Goal: Information Seeking & Learning: Learn about a topic

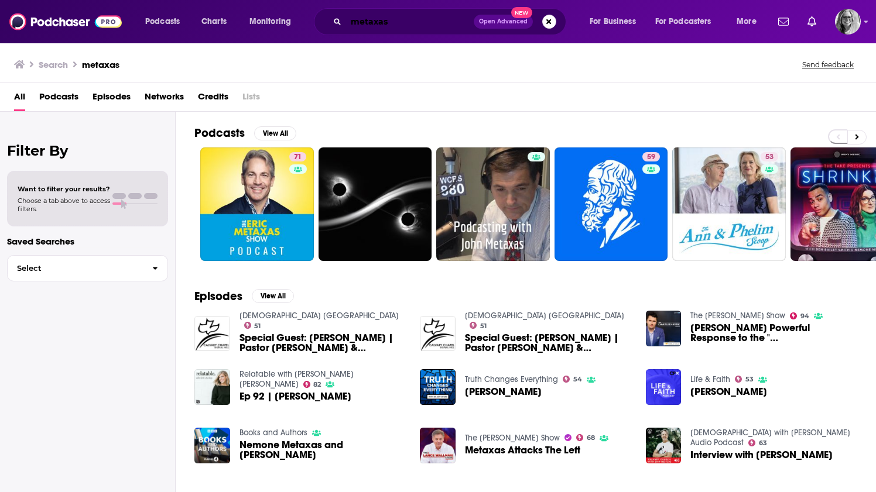
click at [362, 22] on input "metaxas" at bounding box center [410, 21] width 128 height 19
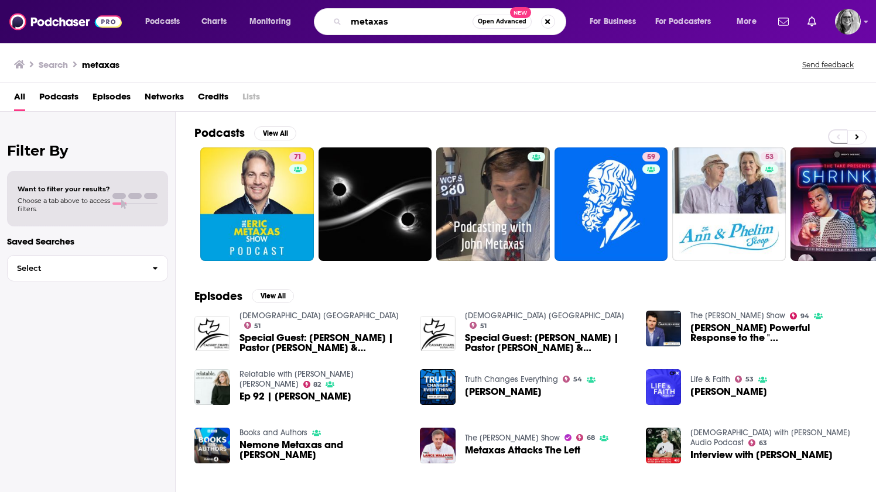
click at [362, 22] on input "metaxas" at bounding box center [409, 21] width 126 height 19
type input "in totality"
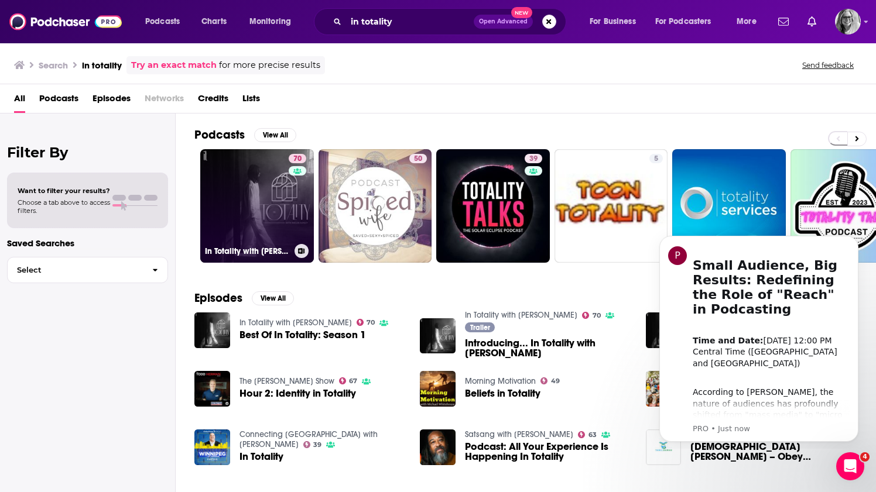
click at [250, 194] on link "70 In Totality with [PERSON_NAME]" at bounding box center [257, 206] width 114 height 114
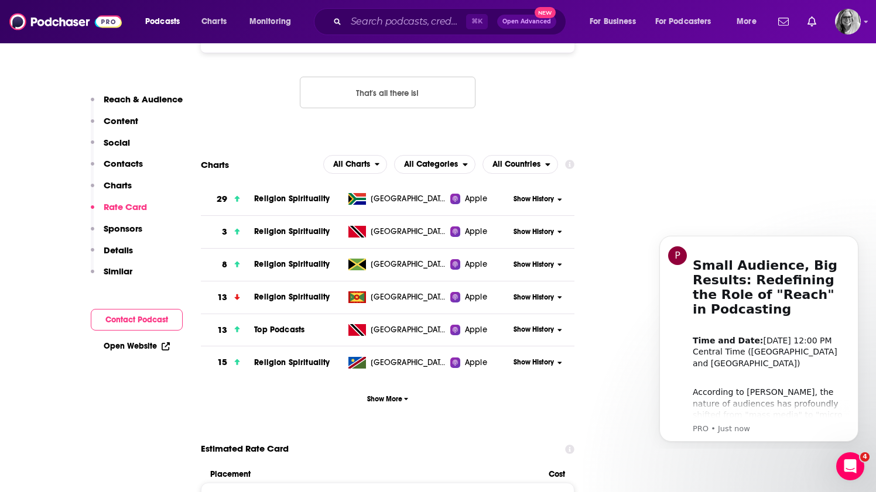
scroll to position [1348, 0]
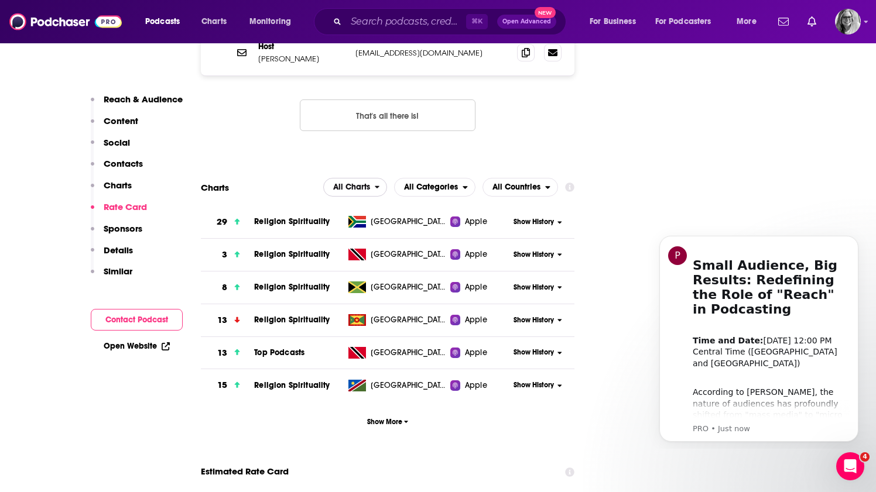
click at [378, 186] on icon "open menu" at bounding box center [377, 187] width 5 height 3
click at [546, 183] on icon "open menu" at bounding box center [547, 187] width 5 height 8
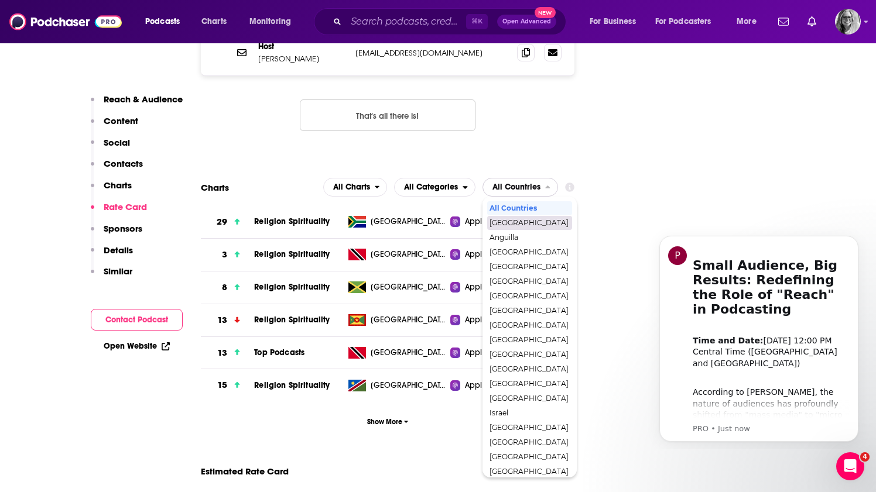
click at [523, 220] on span "[GEOGRAPHIC_DATA]" at bounding box center [528, 223] width 79 height 7
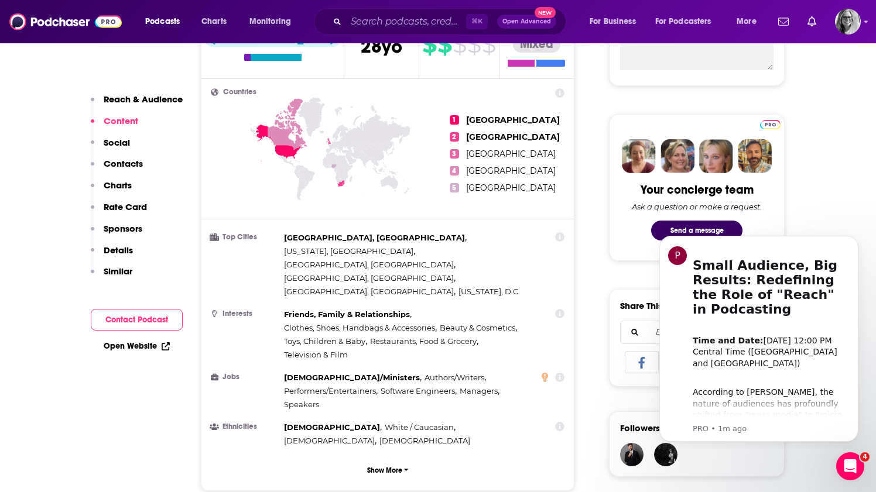
scroll to position [495, 0]
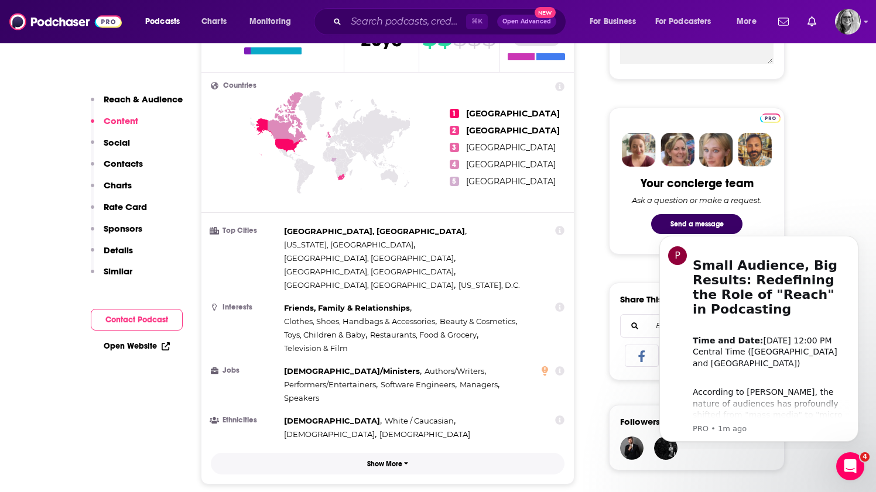
click at [385, 460] on p "Show More" at bounding box center [384, 464] width 35 height 8
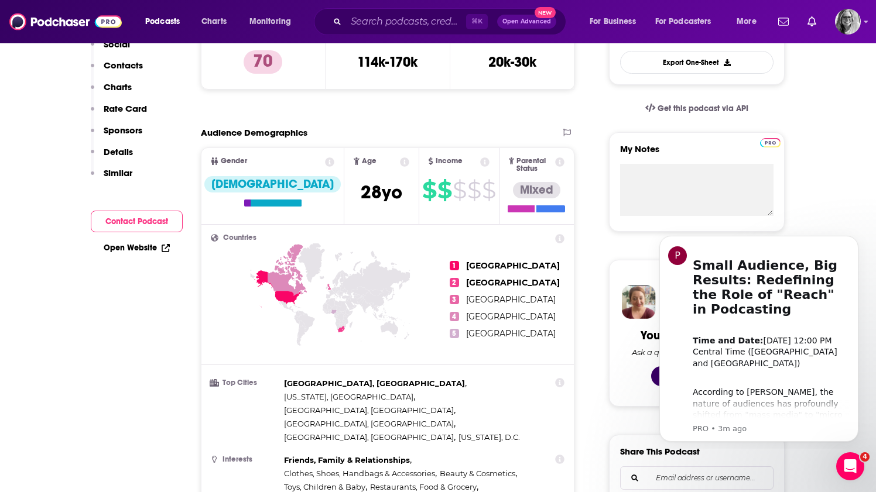
scroll to position [0, 0]
